Goal: Task Accomplishment & Management: Complete application form

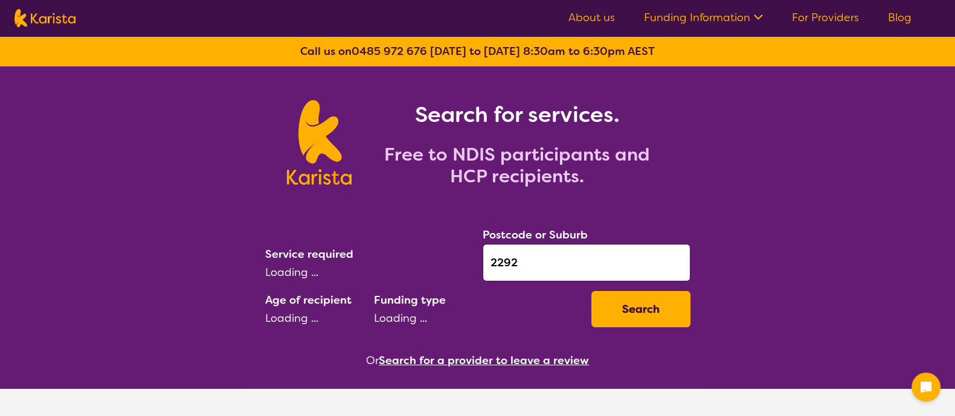
select select "EC"
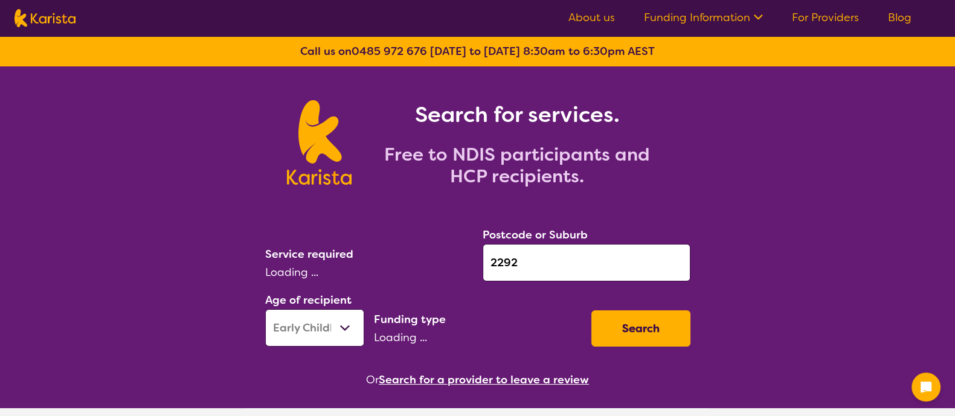
select select "NDIS"
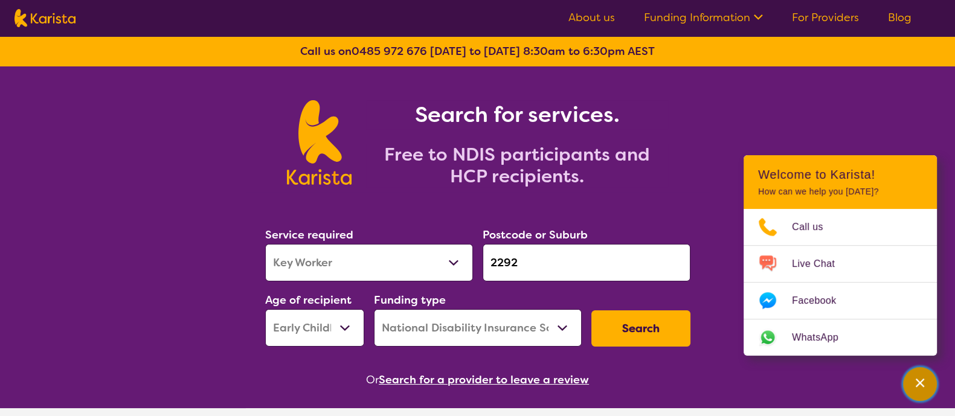
click at [925, 388] on icon "Channel Menu" at bounding box center [920, 383] width 12 height 12
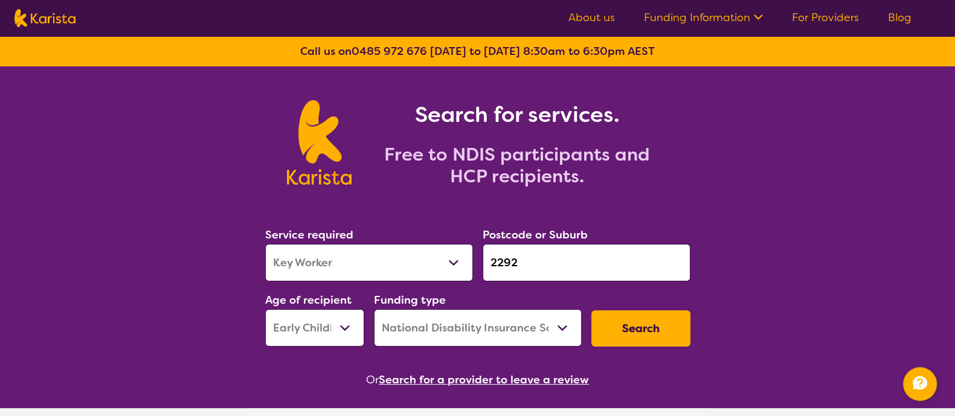
click at [418, 263] on select "Allied Health Assistant Assessment ([MEDICAL_DATA] or [MEDICAL_DATA]) Behaviour…" at bounding box center [369, 262] width 208 height 37
select select "[MEDICAL_DATA]"
click at [265, 244] on select "Allied Health Assistant Assessment ([MEDICAL_DATA] or [MEDICAL_DATA]) Behaviour…" at bounding box center [369, 262] width 208 height 37
drag, startPoint x: 507, startPoint y: 264, endPoint x: 432, endPoint y: 238, distance: 79.8
click at [432, 238] on div "Service required Allied Health Assistant Assessment ([MEDICAL_DATA] or [MEDICAL…" at bounding box center [477, 286] width 435 height 130
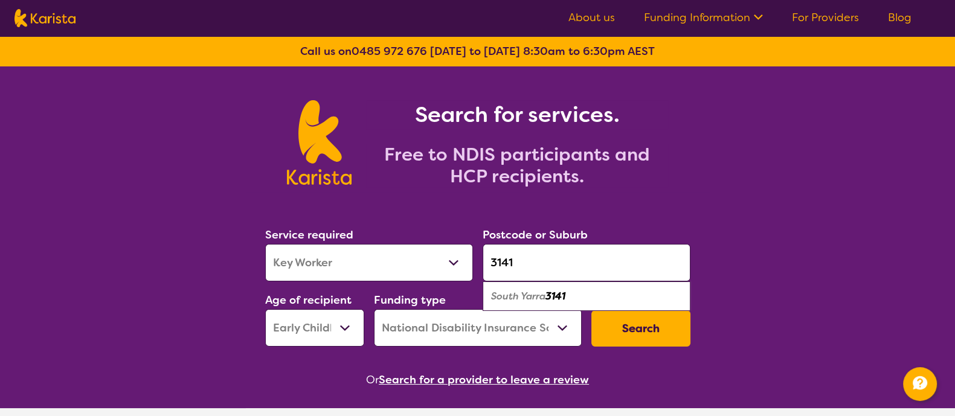
type input "3141"
click at [604, 297] on div "South Yarra 3141" at bounding box center [586, 296] width 196 height 23
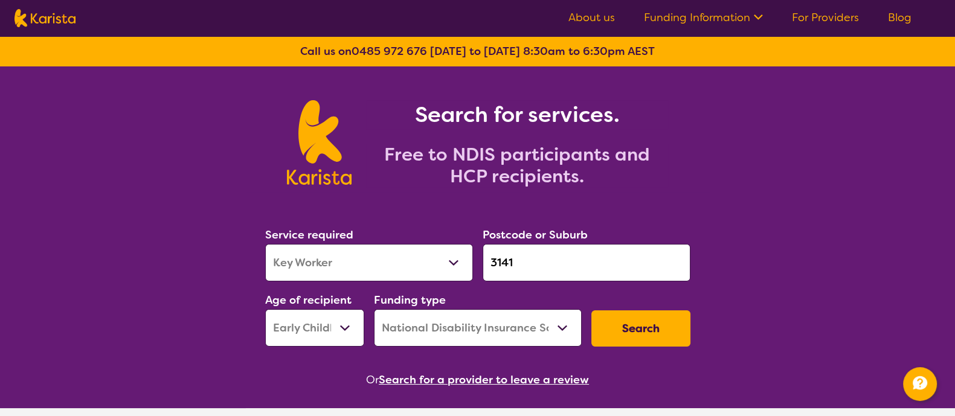
click at [309, 328] on select "Early Childhood - 0 to 9 Child - 10 to 11 Adolescent - 12 to 17 Adult - 18 to 6…" at bounding box center [314, 327] width 99 height 37
click at [311, 332] on select "Early Childhood - 0 to 9 Child - 10 to 11 Adolescent - 12 to 17 Adult - 18 to 6…" at bounding box center [314, 327] width 99 height 37
click at [627, 334] on button "Search" at bounding box center [640, 328] width 99 height 36
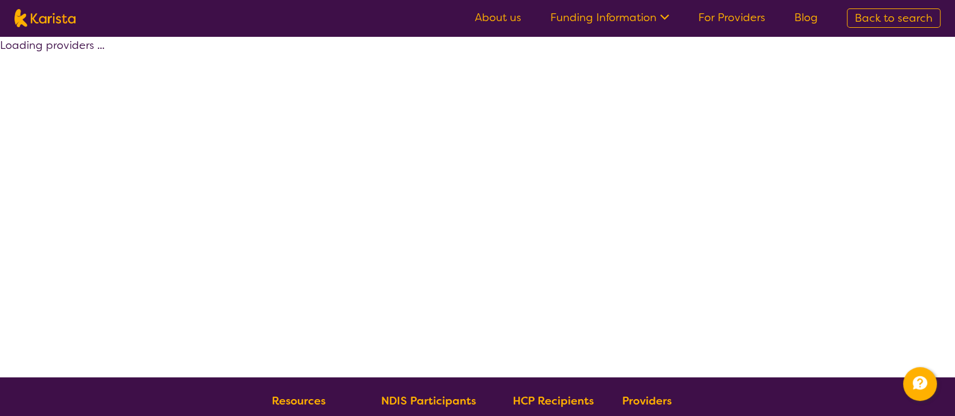
select select "by_score"
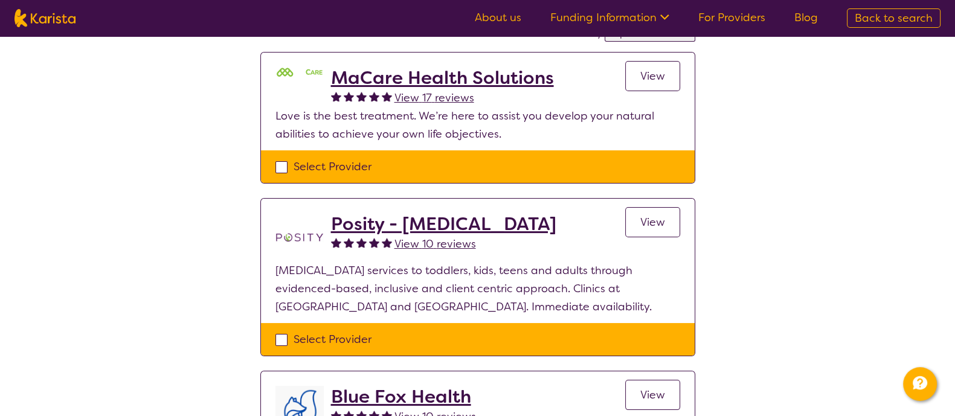
scroll to position [150, 0]
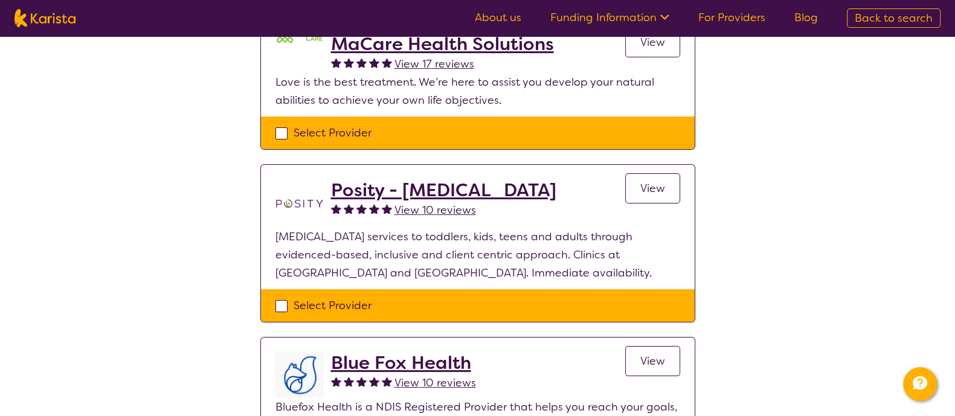
click at [283, 303] on div "Select Provider" at bounding box center [477, 305] width 405 height 18
checkbox input "true"
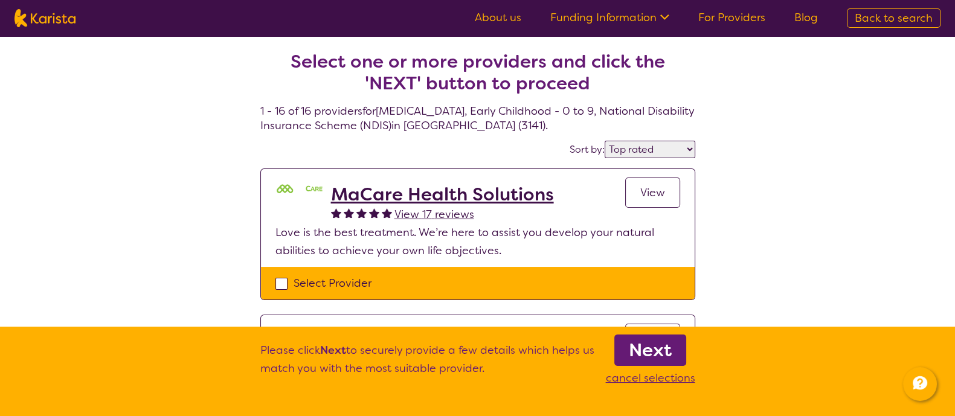
click at [636, 348] on b "Next" at bounding box center [650, 350] width 43 height 24
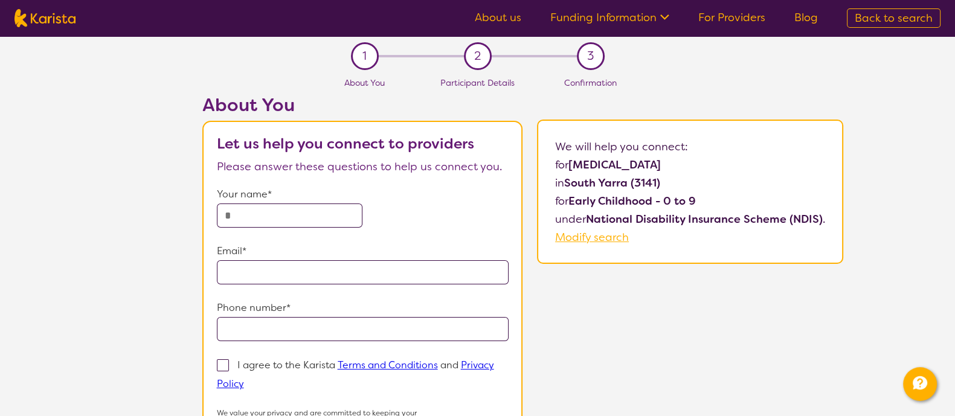
drag, startPoint x: 299, startPoint y: 216, endPoint x: 339, endPoint y: 212, distance: 40.0
click at [299, 216] on input "text" at bounding box center [290, 215] width 146 height 24
type input "**********"
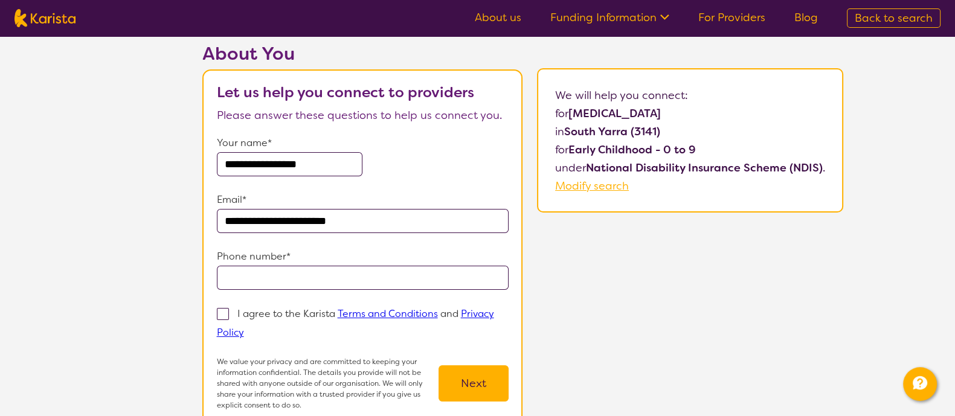
scroll to position [75, 0]
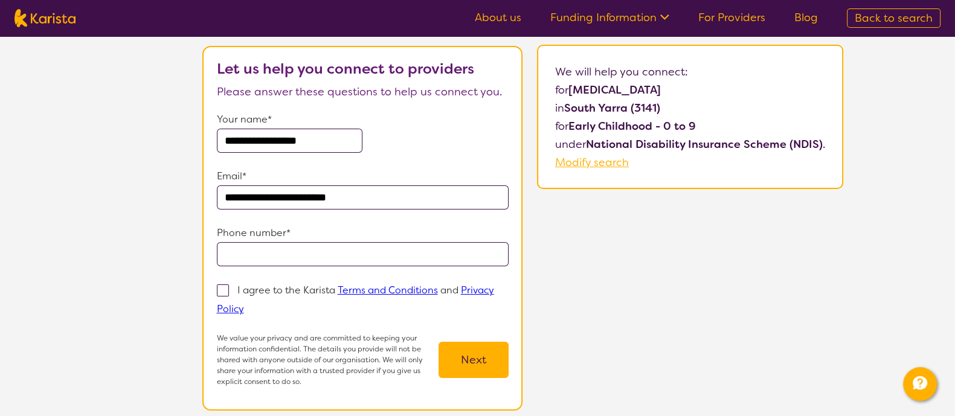
click at [281, 258] on input "tel" at bounding box center [363, 254] width 292 height 24
type input "**********"
click at [224, 286] on span at bounding box center [223, 290] width 12 height 12
click at [244, 304] on input "I agree to the Karista Terms and Conditions and Privacy Policy" at bounding box center [248, 308] width 8 height 8
checkbox input "true"
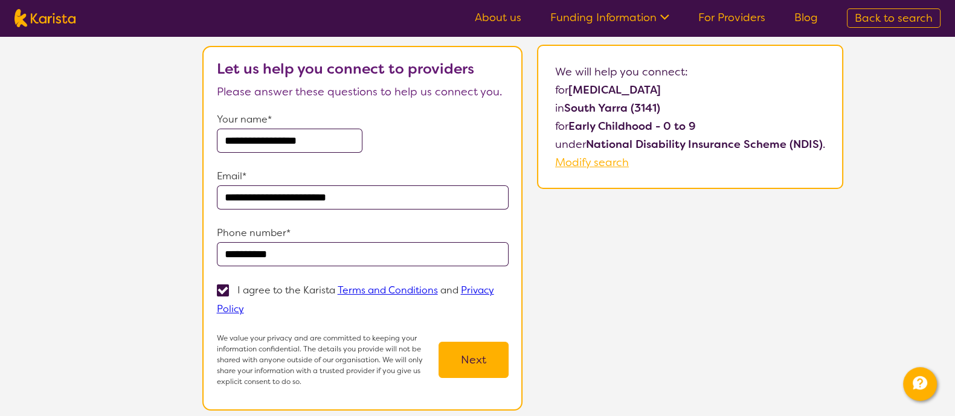
click at [462, 357] on button "Next" at bounding box center [473, 360] width 70 height 36
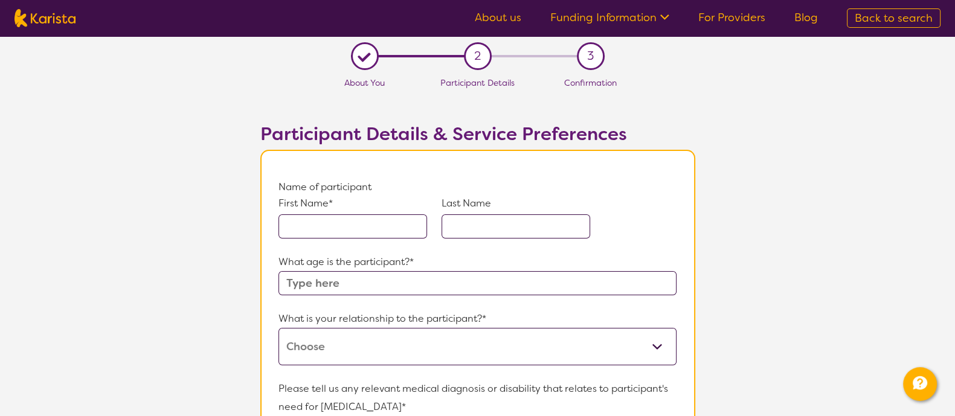
click at [327, 226] on input "text" at bounding box center [352, 226] width 149 height 24
type input "[PERSON_NAME]"
type input "Bodinnar"
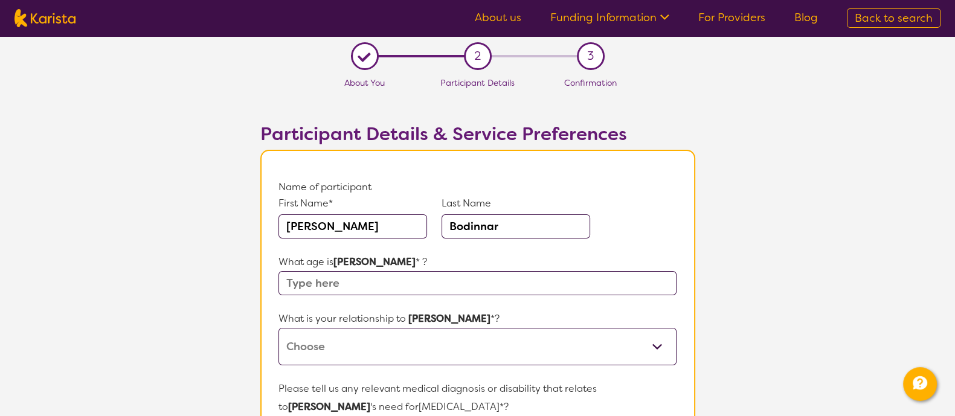
click at [318, 278] on input "text" at bounding box center [476, 283] width 397 height 24
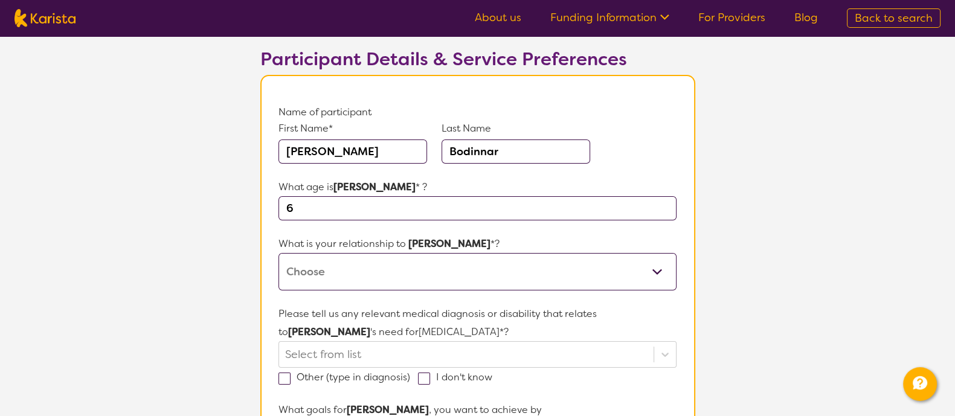
scroll to position [150, 0]
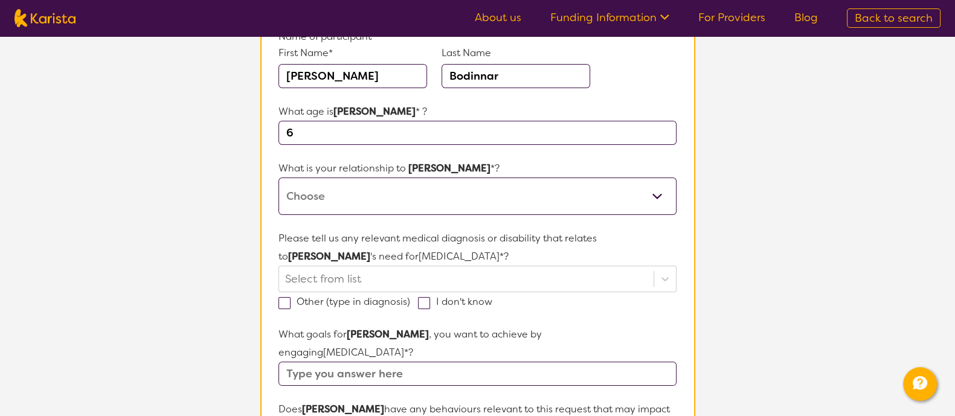
type input "6"
click at [394, 211] on select "This request is for myself I am their parent I am their child I am their spouse…" at bounding box center [476, 196] width 397 height 37
select select "I am their parent"
click at [278, 178] on select "This request is for myself I am their parent I am their child I am their spouse…" at bounding box center [476, 196] width 397 height 37
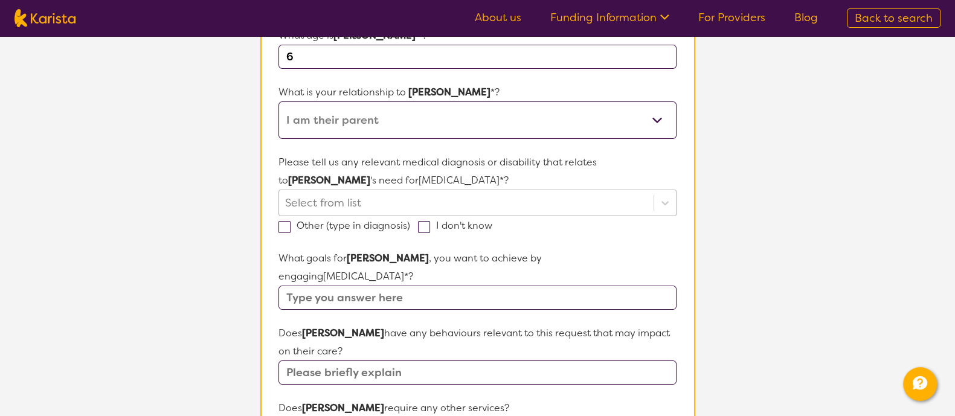
click at [377, 208] on div at bounding box center [466, 203] width 362 height 21
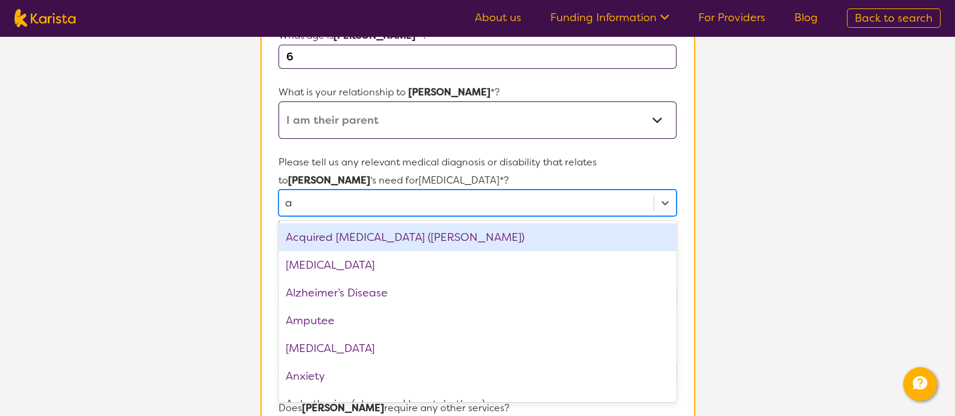
type input "au"
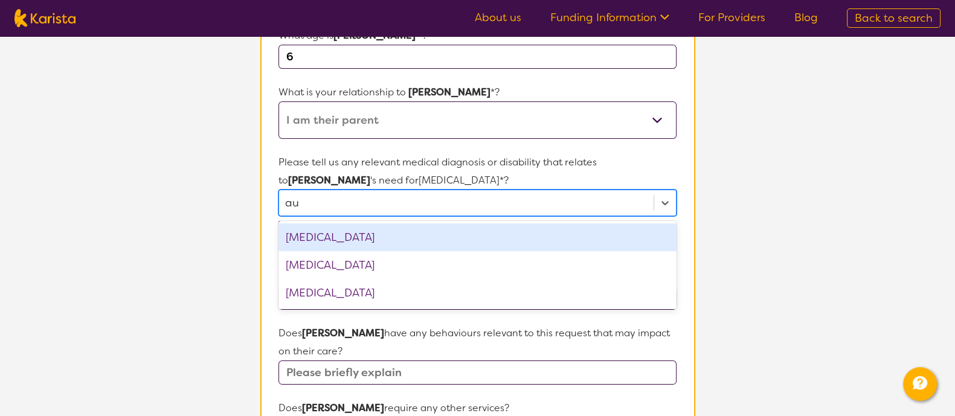
click at [356, 234] on div "[MEDICAL_DATA]" at bounding box center [476, 237] width 397 height 28
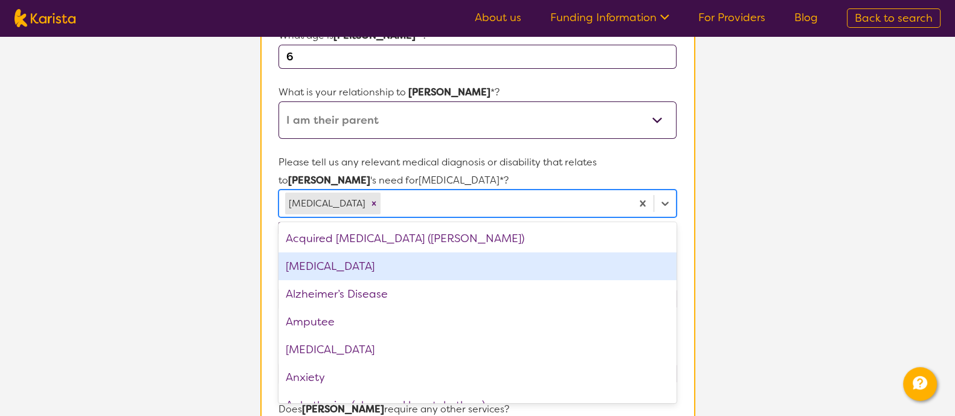
drag, startPoint x: 339, startPoint y: 262, endPoint x: 322, endPoint y: 267, distance: 18.3
click at [339, 263] on div "[MEDICAL_DATA]" at bounding box center [476, 266] width 397 height 28
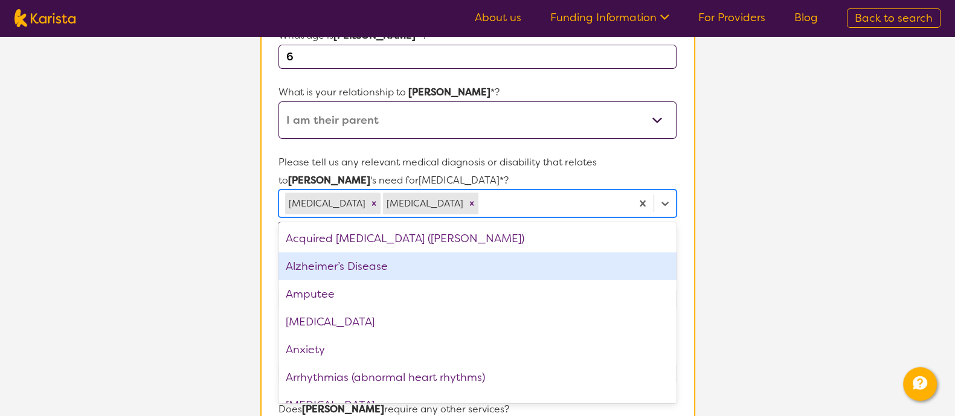
click at [190, 268] on section "L About You 2 Participant Details 3 Confirmation Participant Details & Service …" at bounding box center [477, 352] width 955 height 1084
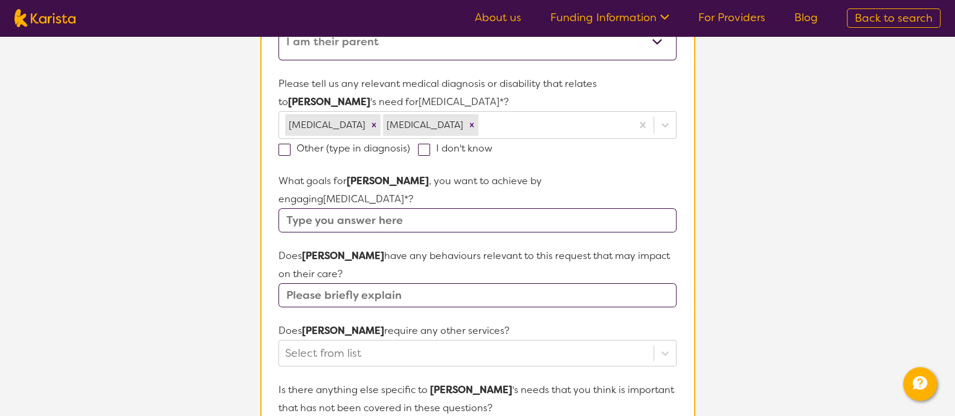
scroll to position [377, 0]
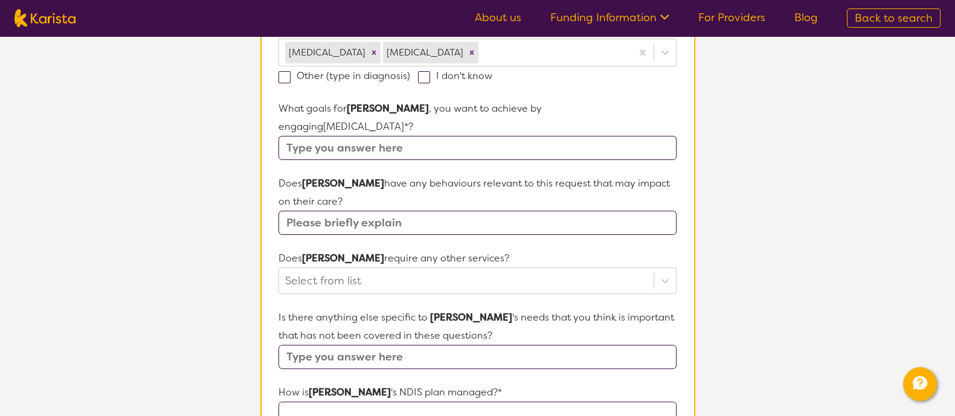
click at [392, 136] on input "text" at bounding box center [476, 148] width 397 height 24
type input "Make friends"
click at [398, 211] on input "text" at bounding box center [476, 223] width 397 height 24
type input "No"
click at [498, 272] on div "Select from list" at bounding box center [476, 280] width 397 height 27
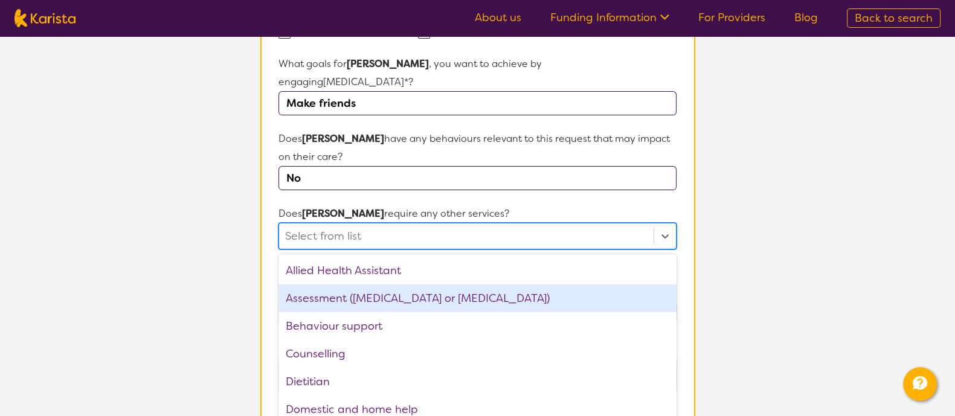
scroll to position [426, 0]
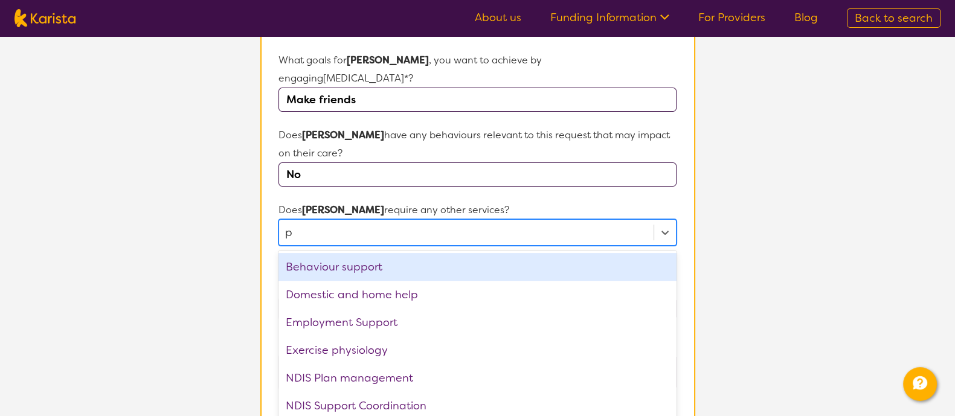
type input "ps"
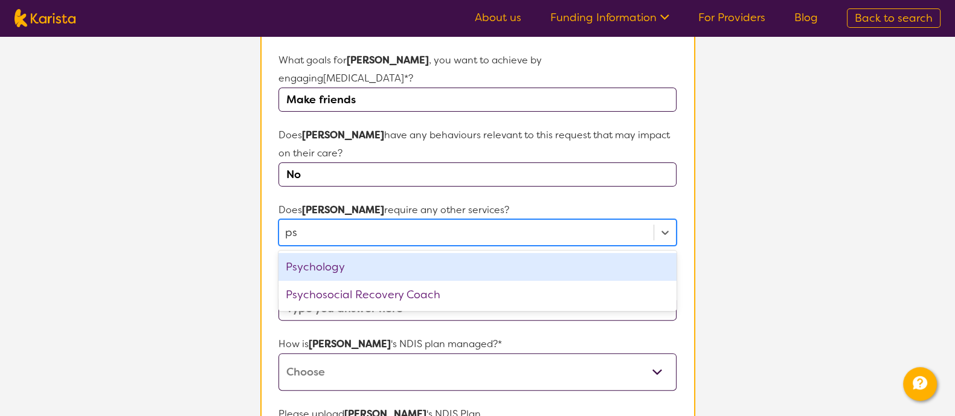
click at [488, 253] on div "Psychology" at bounding box center [476, 267] width 397 height 28
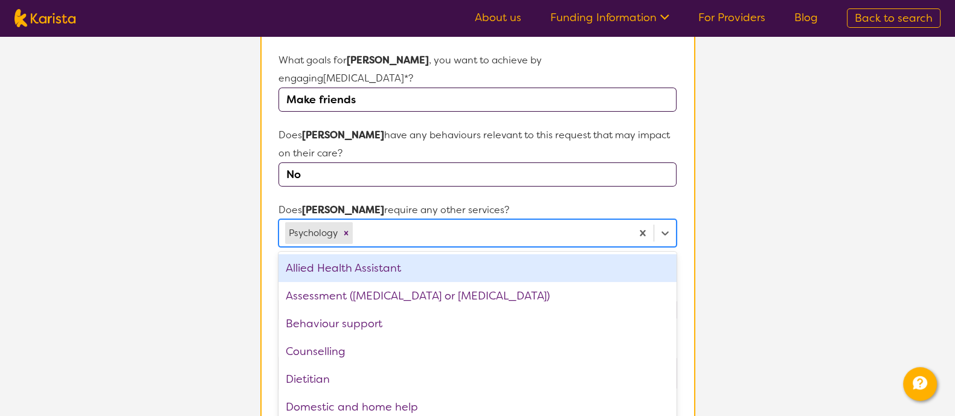
click at [136, 235] on section "L About You 2 Participant Details 3 Confirmation Participant Details & Service …" at bounding box center [477, 153] width 955 height 1085
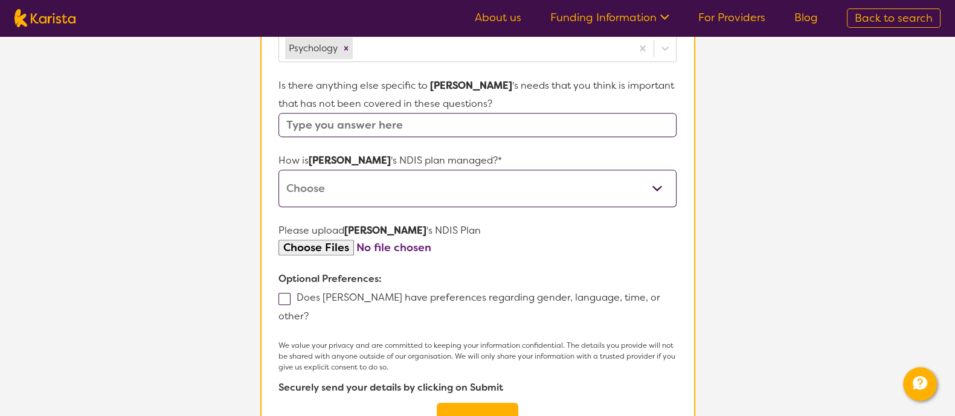
scroll to position [577, 0]
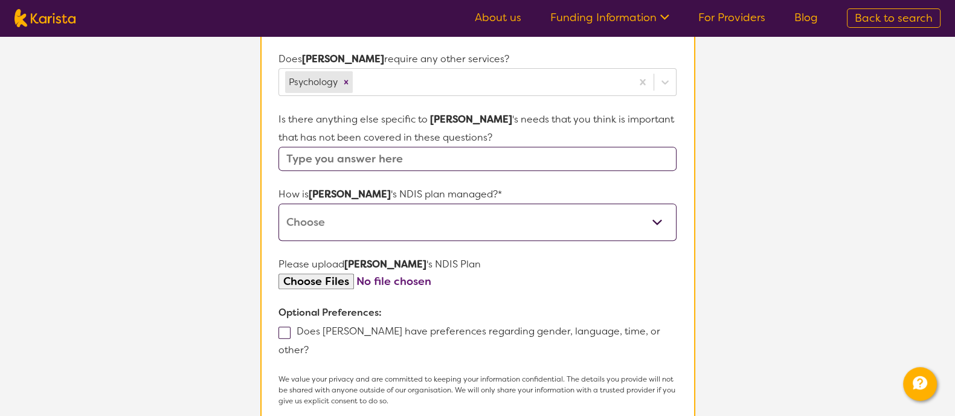
click at [398, 147] on input "text" at bounding box center [476, 159] width 397 height 24
type input "[PERSON_NAME] likes minecraft"
click at [425, 210] on select "Self-managed NDIS plan Managed by a registered plan management provider (not th…" at bounding box center [476, 221] width 397 height 37
select select "Plan Managed"
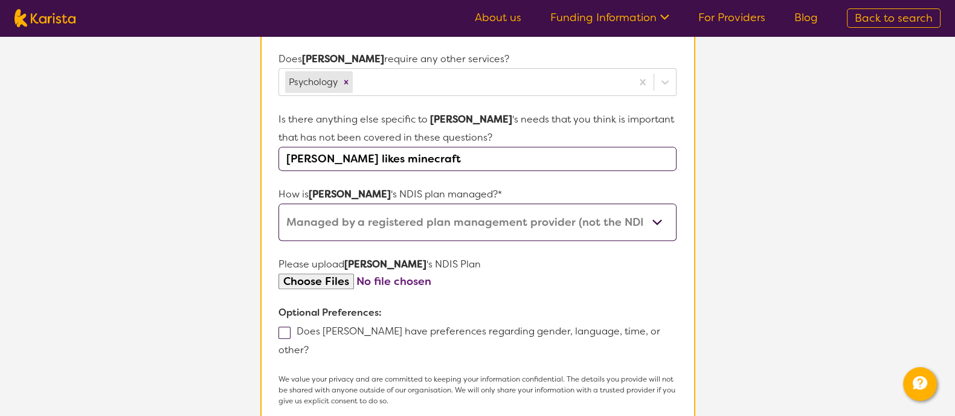
click at [278, 203] on select "Self-managed NDIS plan Managed by a registered plan management provider (not th…" at bounding box center [476, 221] width 397 height 37
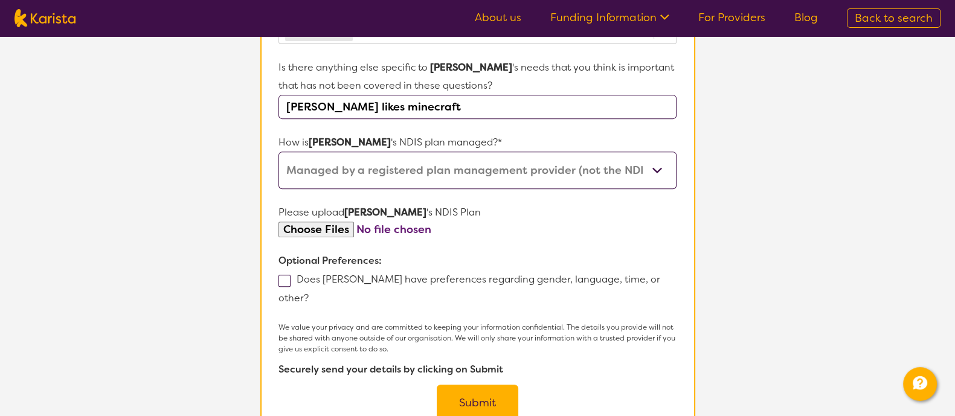
scroll to position [652, 0]
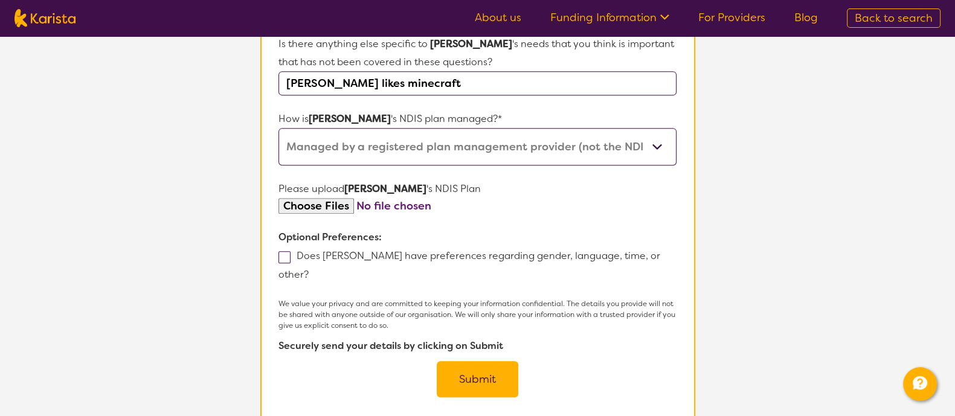
click at [333, 198] on input "file" at bounding box center [476, 206] width 397 height 16
click at [480, 361] on button "Submit" at bounding box center [478, 379] width 82 height 36
